Goal: Information Seeking & Learning: Learn about a topic

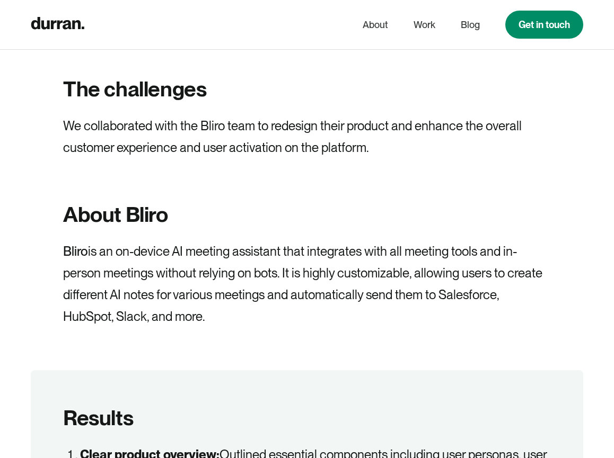
scroll to position [639, 0]
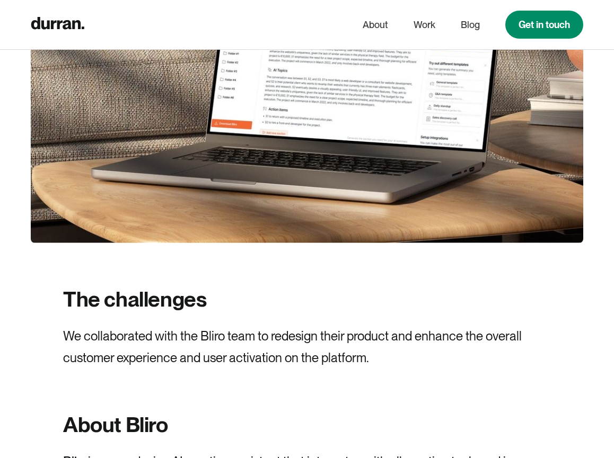
click at [292, 289] on div "The challenges We collaborated with the Bliro team to redesign their product an…" at bounding box center [307, 328] width 488 height 84
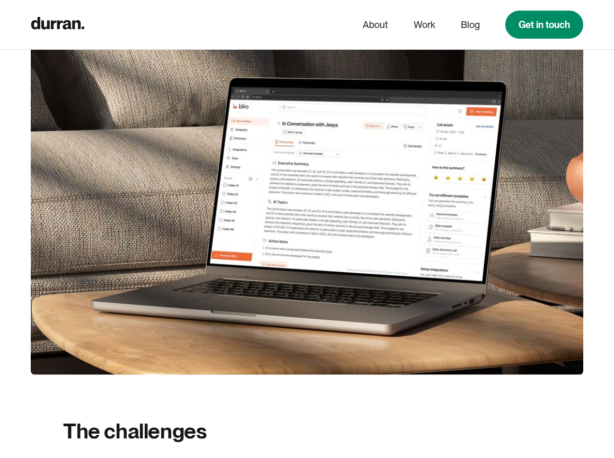
scroll to position [731, 0]
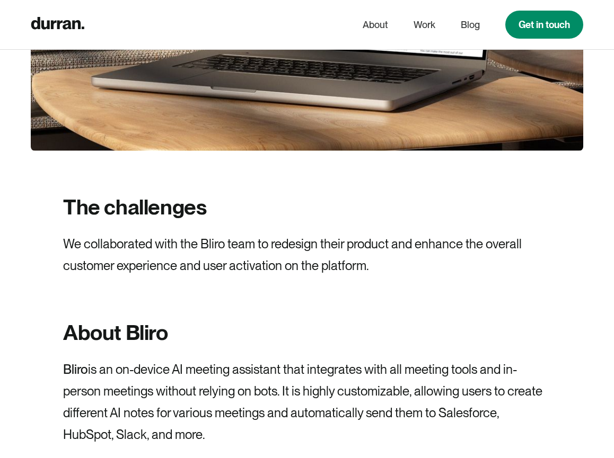
click at [175, 218] on h2 "The challenges" at bounding box center [134, 207] width 143 height 28
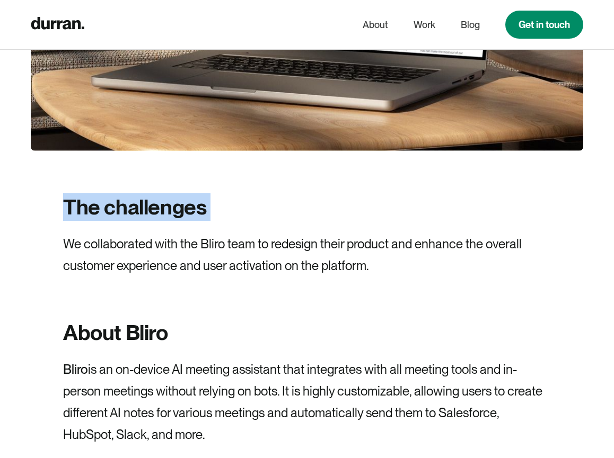
click at [175, 218] on h2 "The challenges" at bounding box center [134, 207] width 143 height 28
copy h2 "The challenges"
click at [314, 213] on div "The challenges We collaborated with the Bliro team to redesign their product an…" at bounding box center [307, 235] width 488 height 84
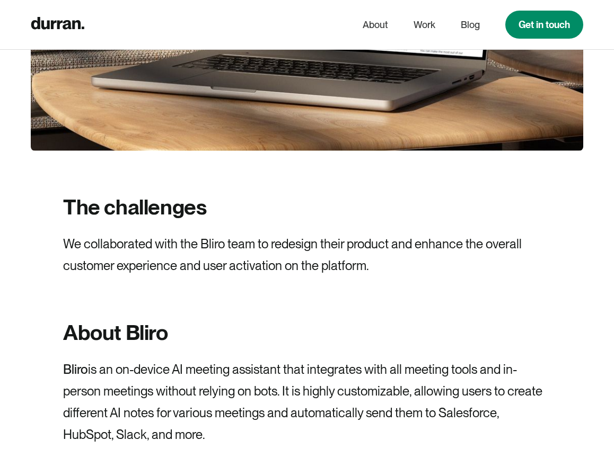
click at [143, 259] on p "We collaborated with the Bliro team to redesign their product and enhance the o…" at bounding box center [307, 255] width 488 height 43
click at [463, 255] on p "We collaborated with the Bliro team to redesign their product and enhance the o…" at bounding box center [307, 255] width 488 height 43
click at [308, 258] on p "We collaborated with the Bliro team to redesign their product and enhance the o…" at bounding box center [307, 255] width 488 height 43
click at [284, 252] on p "We collaborated with the Bliro team to redesign their product and enhance the o…" at bounding box center [307, 255] width 488 height 43
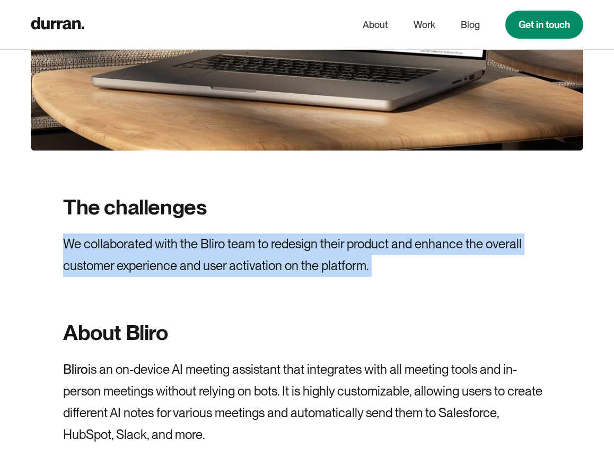
click at [284, 252] on p "We collaborated with the Bliro team to redesign their product and enhance the o…" at bounding box center [307, 255] width 488 height 43
copy p "We collaborated with the Bliro team to redesign their product and enhance the o…"
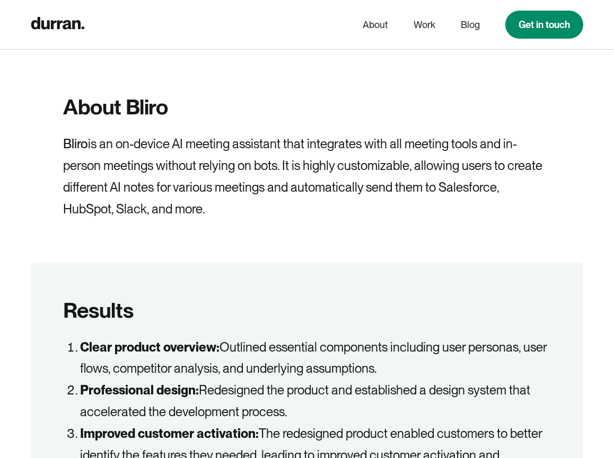
click at [184, 184] on p "Bliro is an on-device AI meeting assistant that integrates with all meeting too…" at bounding box center [307, 177] width 488 height 86
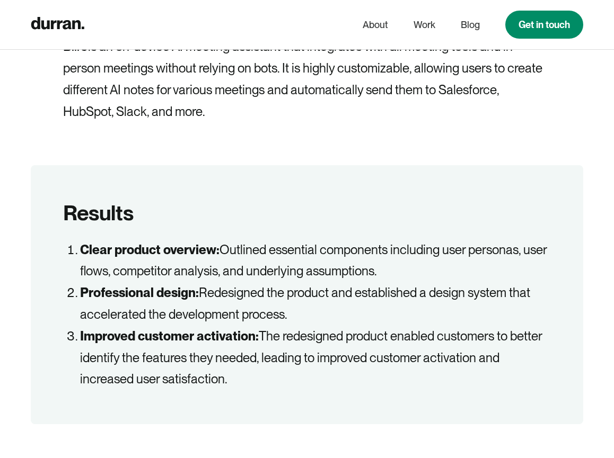
click at [64, 183] on div "Results Clear product overview: Outlined essential components including user pe…" at bounding box center [307, 295] width 552 height 260
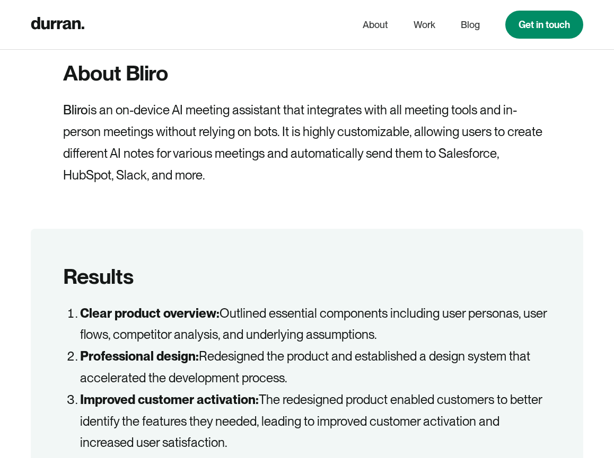
scroll to position [950, 0]
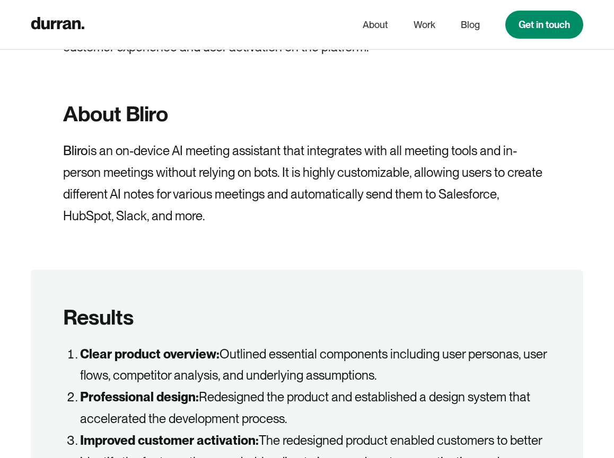
click at [219, 163] on p "Bliro is an on-device AI meeting assistant that integrates with all meeting too…" at bounding box center [307, 183] width 488 height 86
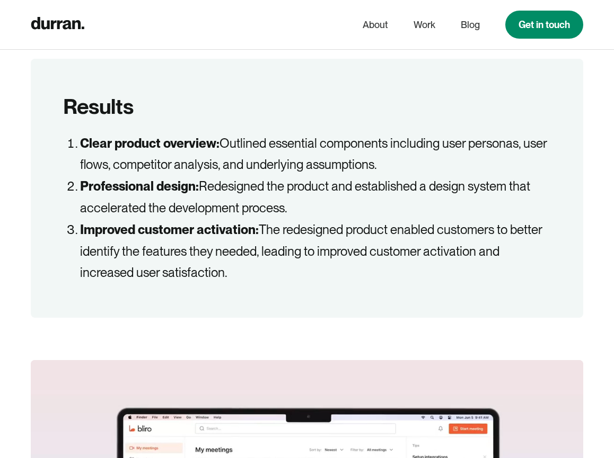
scroll to position [1057, 0]
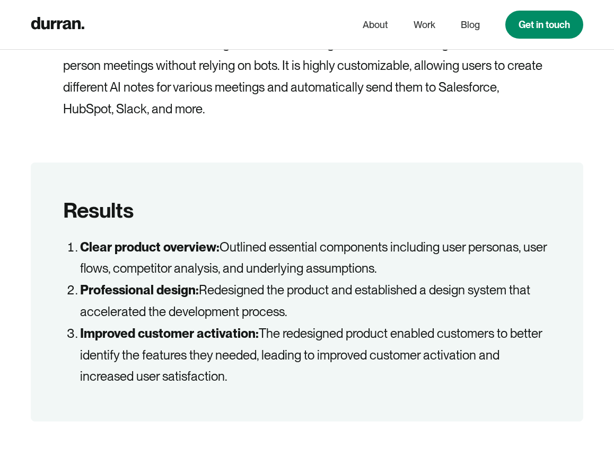
click at [271, 286] on li "Professional design: Redesigned the product and established a design system tha…" at bounding box center [315, 301] width 471 height 43
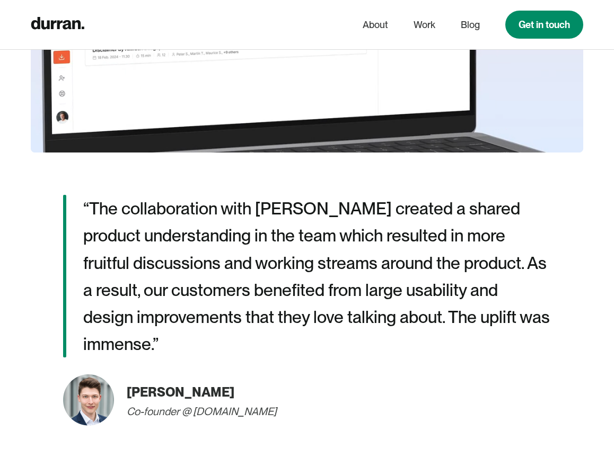
scroll to position [1705, 0]
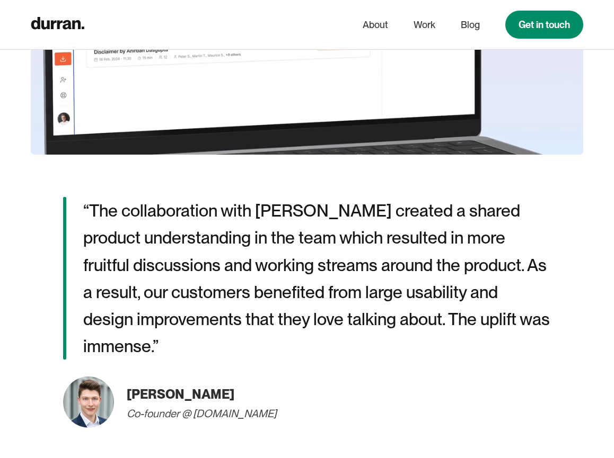
click at [160, 233] on p "“The collaboration with [PERSON_NAME] created a shared product understanding in…" at bounding box center [316, 278] width 467 height 163
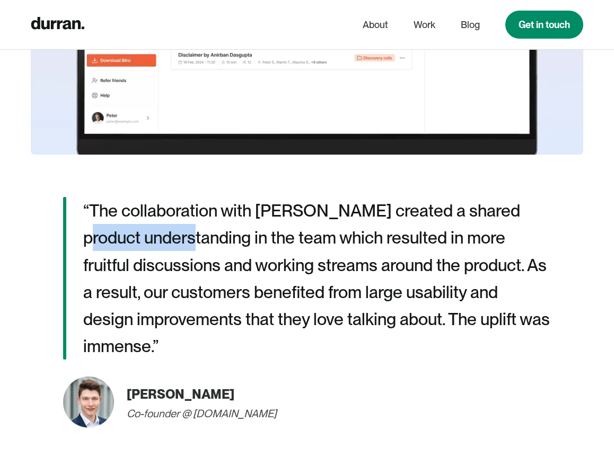
click at [160, 233] on p "“The collaboration with [PERSON_NAME] created a shared product understanding in…" at bounding box center [316, 278] width 467 height 163
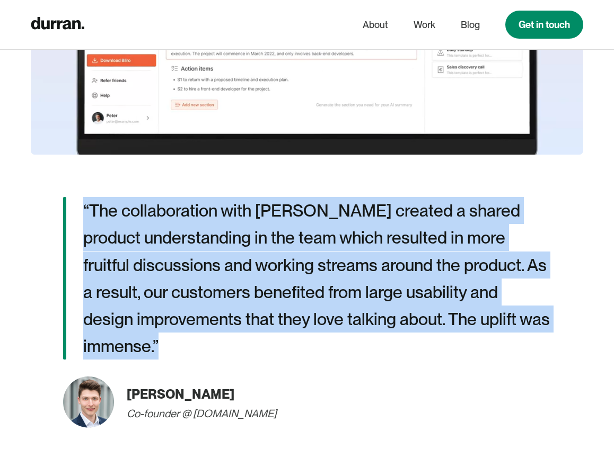
click at [160, 233] on p "“The collaboration with [PERSON_NAME] created a shared product understanding in…" at bounding box center [316, 278] width 467 height 163
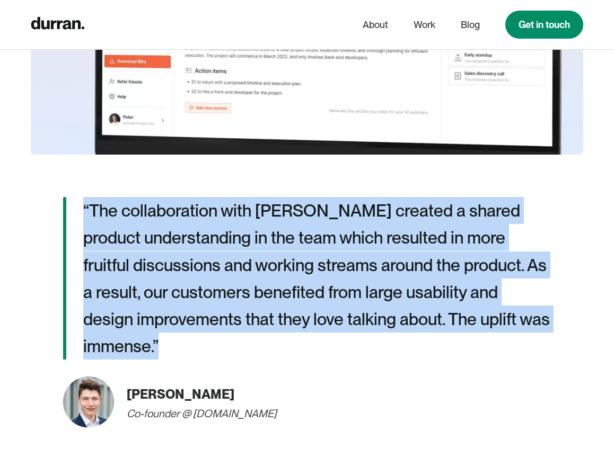
click at [160, 233] on p "“The collaboration with [PERSON_NAME] created a shared product understanding in…" at bounding box center [316, 278] width 467 height 163
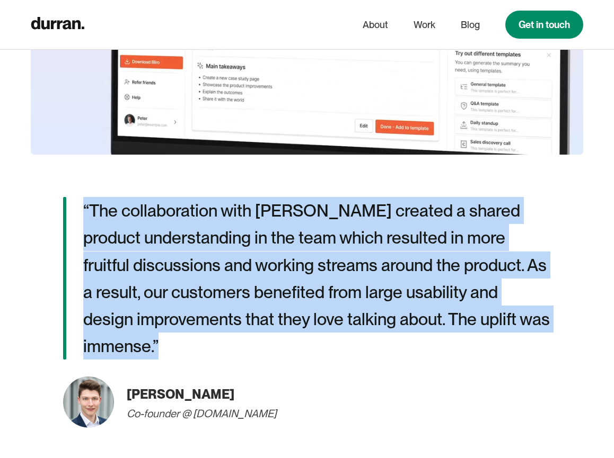
click at [344, 236] on p "“The collaboration with [PERSON_NAME] created a shared product understanding in…" at bounding box center [316, 278] width 467 height 163
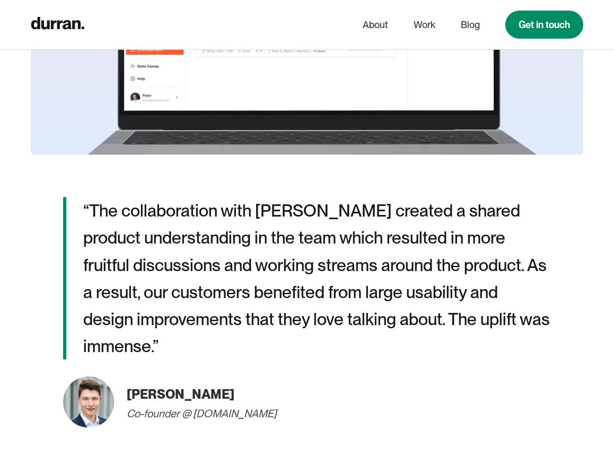
click at [167, 232] on p "“The collaboration with [PERSON_NAME] created a shared product understanding in…" at bounding box center [316, 278] width 467 height 163
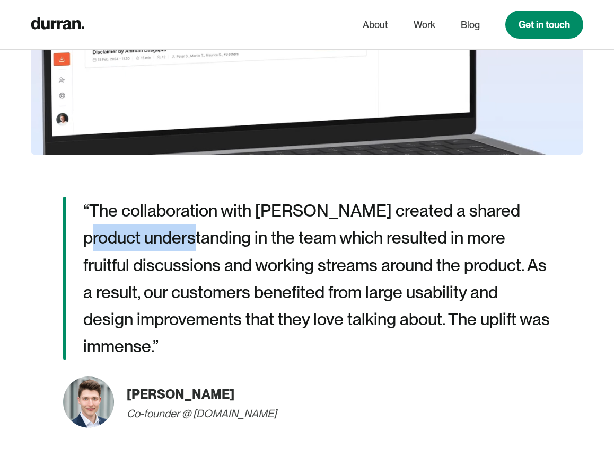
click at [167, 232] on p "“The collaboration with [PERSON_NAME] created a shared product understanding in…" at bounding box center [316, 278] width 467 height 163
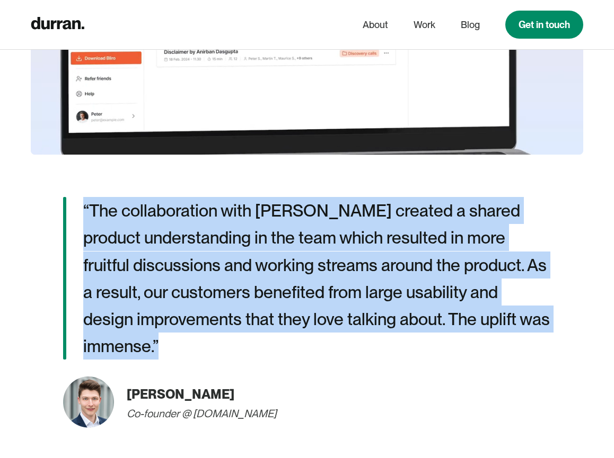
click at [167, 232] on p "“The collaboration with [PERSON_NAME] created a shared product understanding in…" at bounding box center [316, 278] width 467 height 163
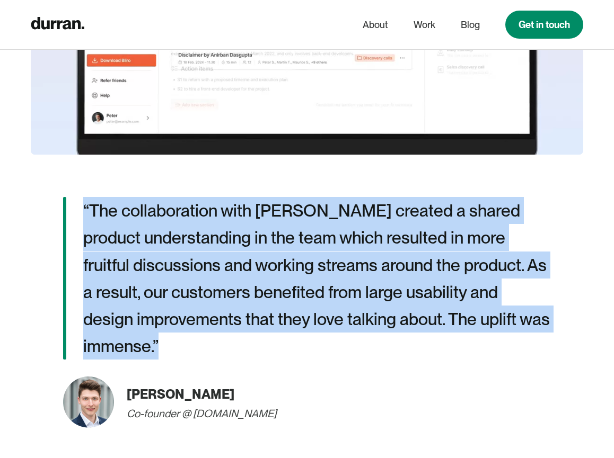
click at [529, 221] on p "“The collaboration with [PERSON_NAME] created a shared product understanding in…" at bounding box center [316, 278] width 467 height 163
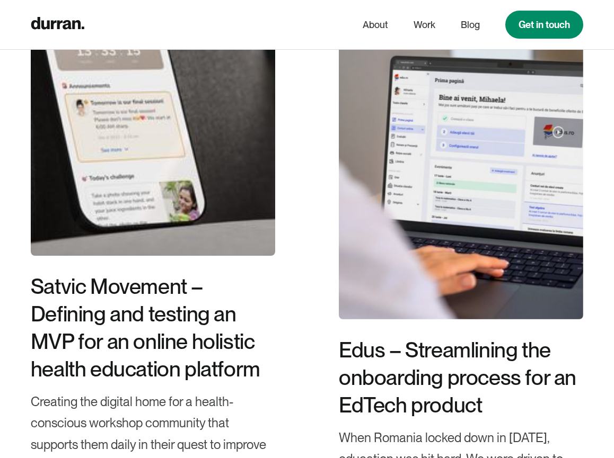
scroll to position [8011, 0]
